Goal: Understand process/instructions: Learn how to perform a task or action

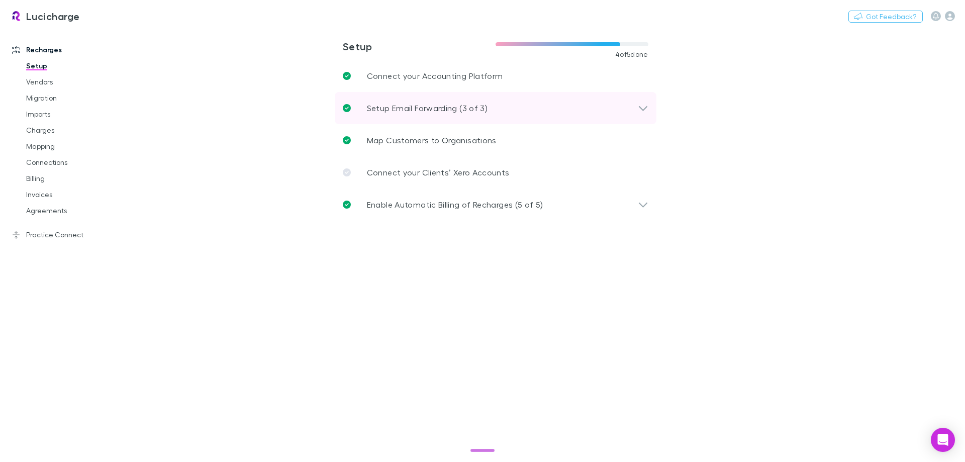
click at [411, 107] on p "Setup Email Forwarding (3 of 3)" at bounding box center [427, 108] width 121 height 12
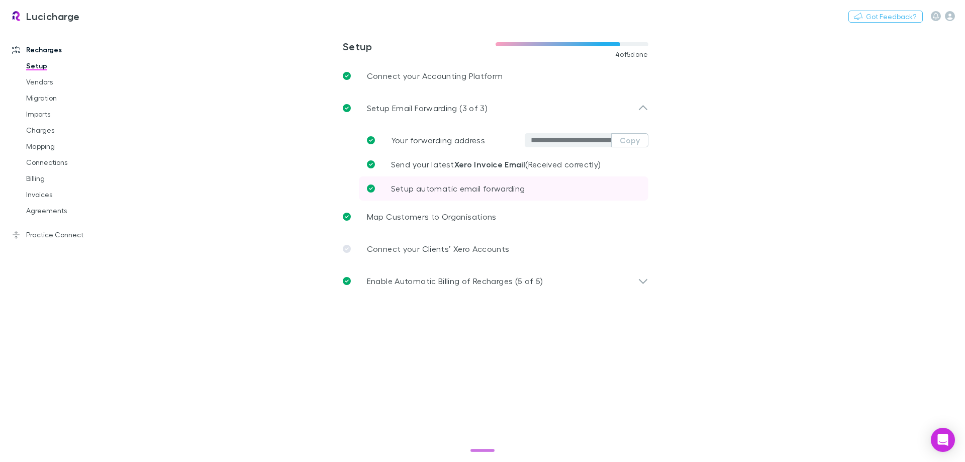
click at [469, 190] on span "Setup automatic email forwarding" at bounding box center [458, 188] width 134 height 10
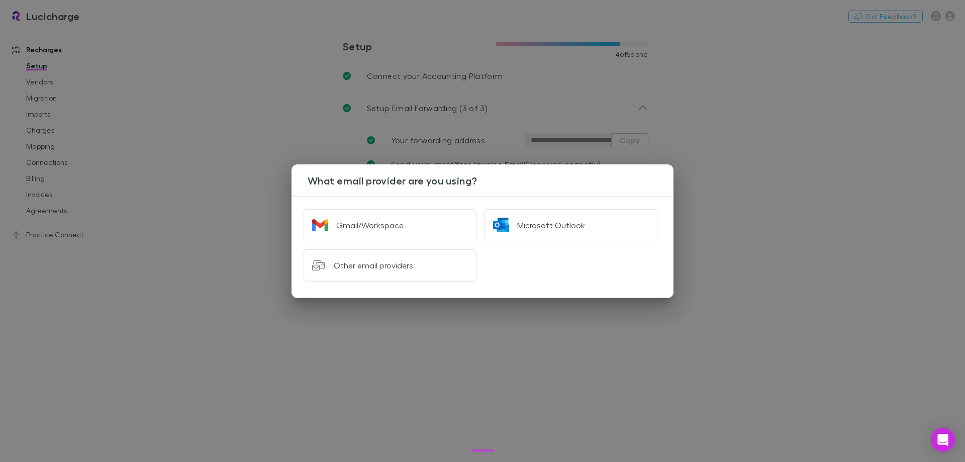
drag, startPoint x: 451, startPoint y: 360, endPoint x: 447, endPoint y: 341, distance: 19.5
click at [451, 357] on div "What email provider are you using? Gmail/Workspace Microsoft Outlook Other emai…" at bounding box center [482, 231] width 965 height 462
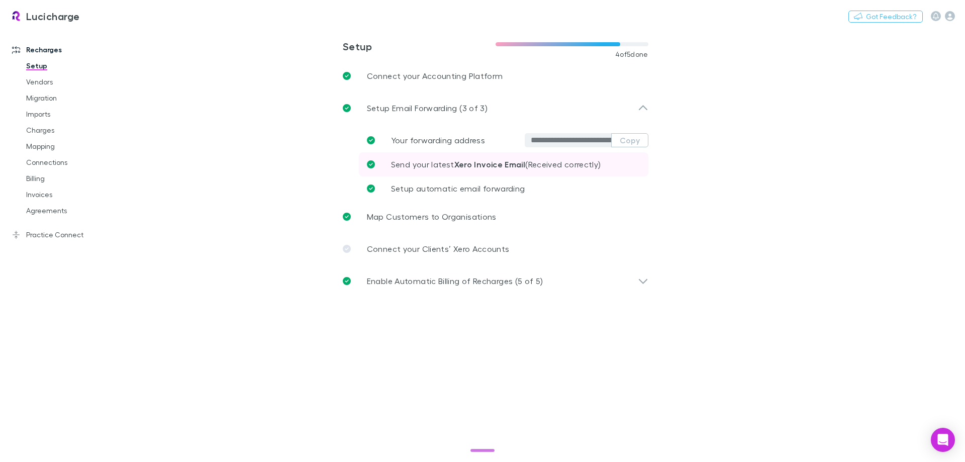
click at [435, 165] on span "Send your latest Xero Invoice Email (Received correctly)" at bounding box center [496, 164] width 210 height 10
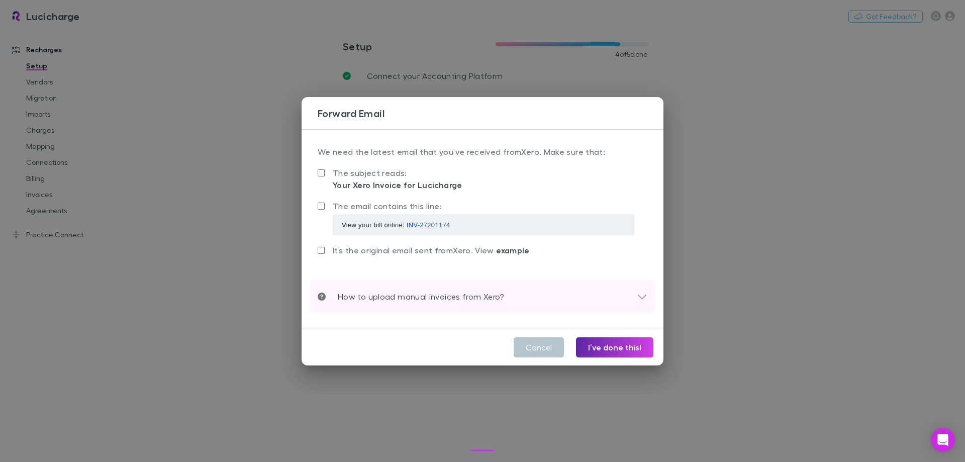
click at [468, 304] on div "How to upload manual invoices from Xero?" at bounding box center [483, 296] width 346 height 32
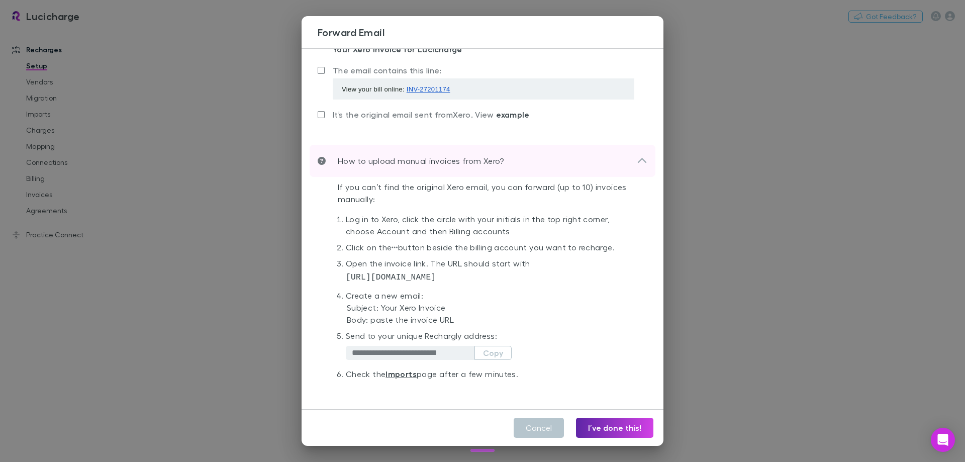
scroll to position [62, 0]
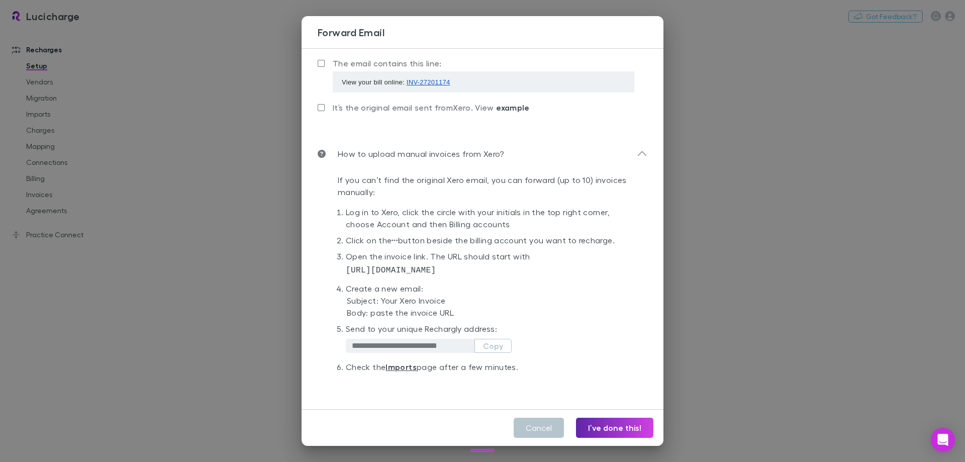
click at [743, 268] on div "**********" at bounding box center [482, 231] width 965 height 462
